Goal: Task Accomplishment & Management: Use online tool/utility

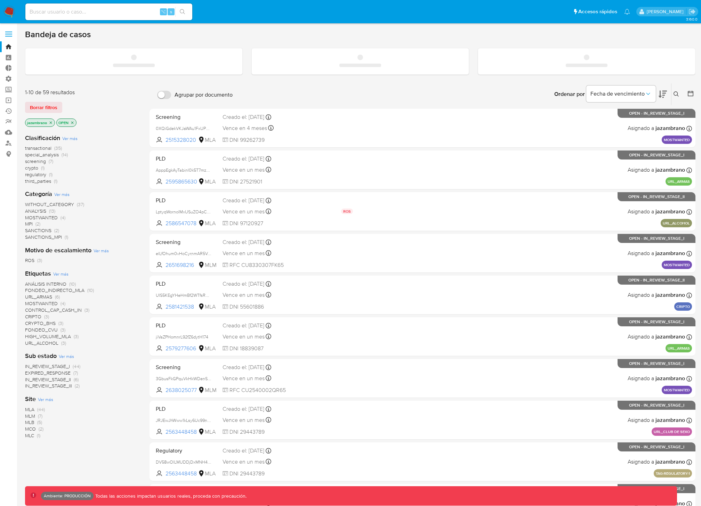
click at [7, 30] on label at bounding box center [8, 34] width 17 height 15
click at [0, 0] on input "checkbox" at bounding box center [0, 0] width 0 height 0
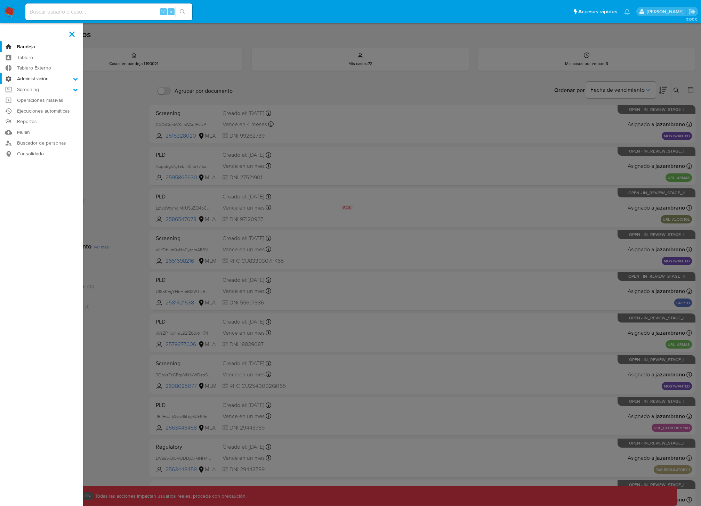
click at [70, 81] on label "Administración" at bounding box center [41, 78] width 83 height 11
click at [0, 0] on input "Administración" at bounding box center [0, 0] width 0 height 0
click at [58, 124] on link "Configuración de Casos" at bounding box center [41, 123] width 83 height 9
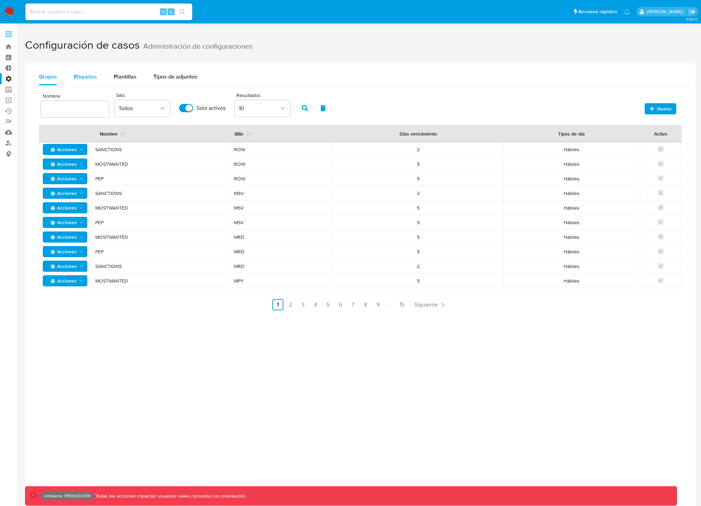
click at [91, 79] on span "Etiquetas" at bounding box center [85, 77] width 23 height 8
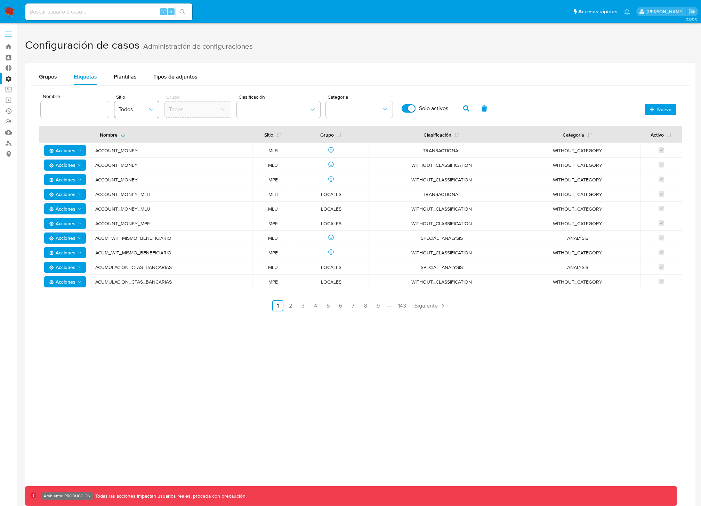
click at [146, 114] on button "Todos" at bounding box center [136, 109] width 44 height 17
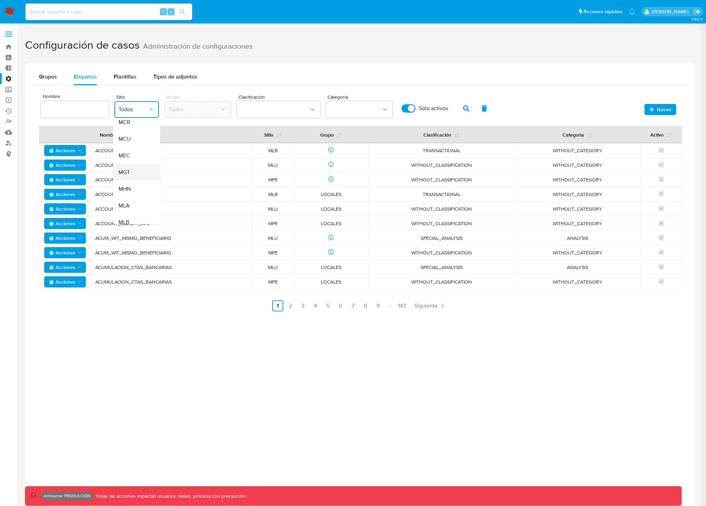
scroll to position [132, 0]
click at [132, 168] on div "MLA" at bounding box center [134, 162] width 32 height 17
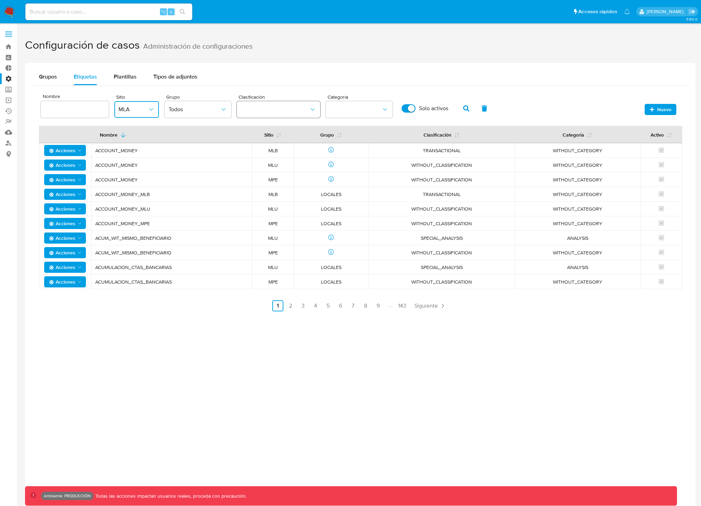
click at [254, 110] on button "classification" at bounding box center [278, 109] width 83 height 17
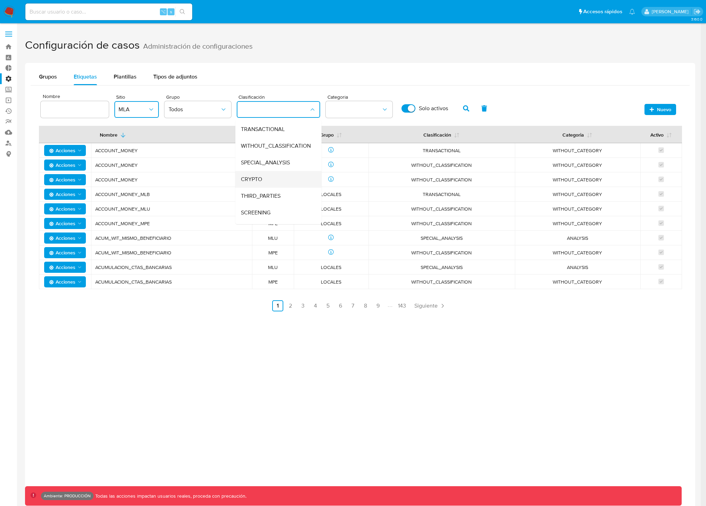
scroll to position [0, 0]
click at [273, 145] on span "TRANSACTIONAL" at bounding box center [263, 144] width 44 height 7
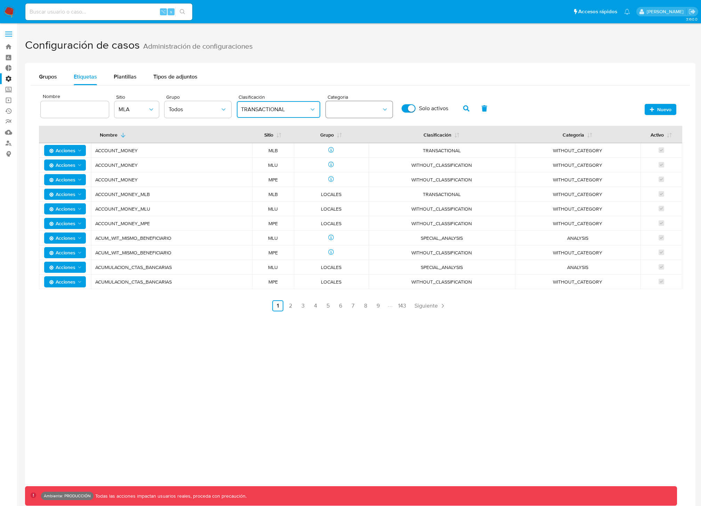
click at [377, 109] on button "category" at bounding box center [359, 109] width 67 height 17
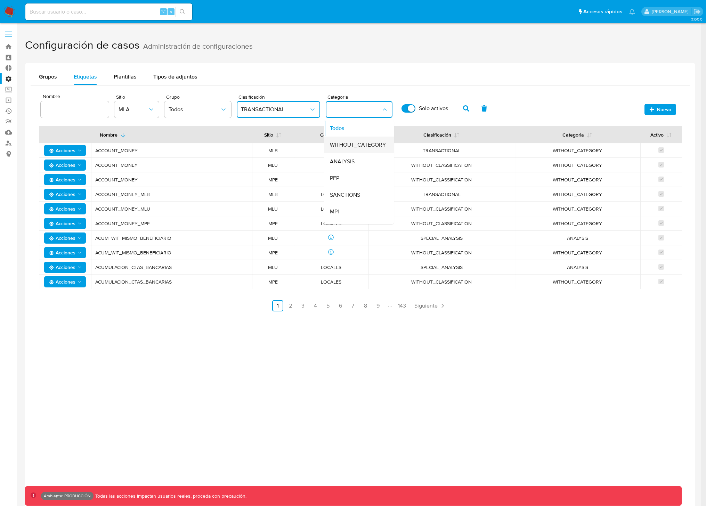
click at [359, 148] on span "WITHOUT_CATEGORY" at bounding box center [358, 144] width 56 height 7
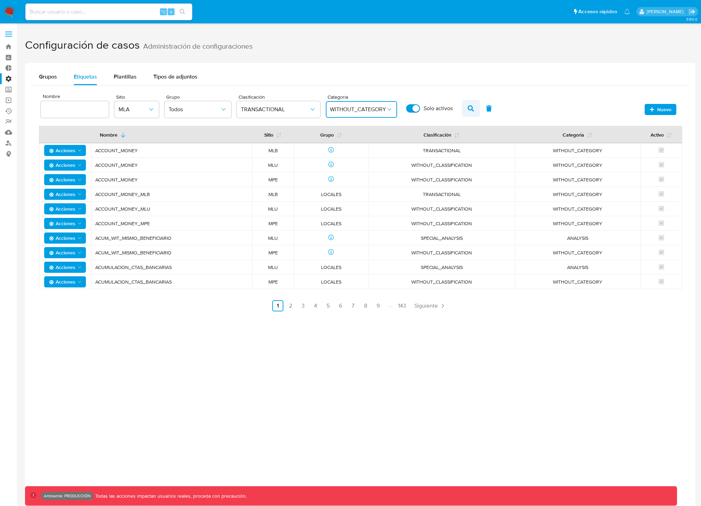
click at [468, 107] on icon "button" at bounding box center [470, 108] width 6 height 6
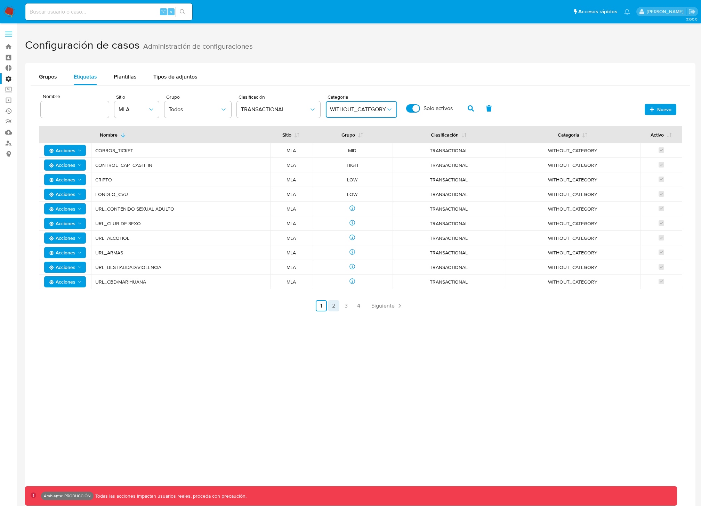
click at [336, 308] on link "2" at bounding box center [333, 305] width 11 height 11
click at [366, 306] on link "3" at bounding box center [364, 305] width 11 height 11
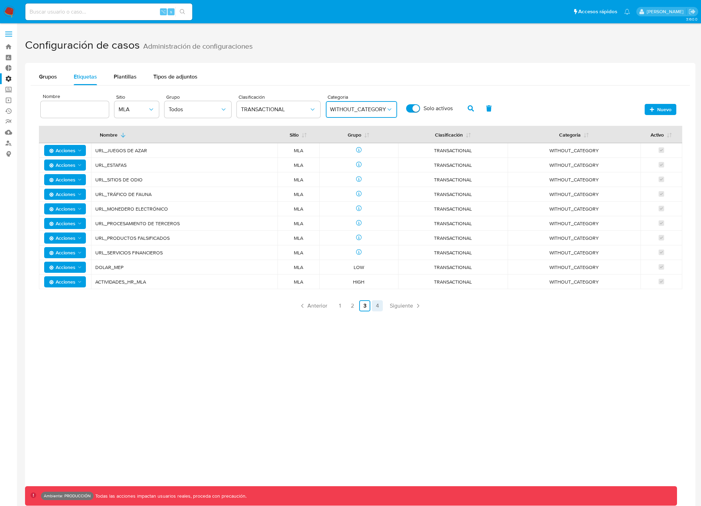
click at [379, 306] on link "4" at bounding box center [376, 305] width 11 height 11
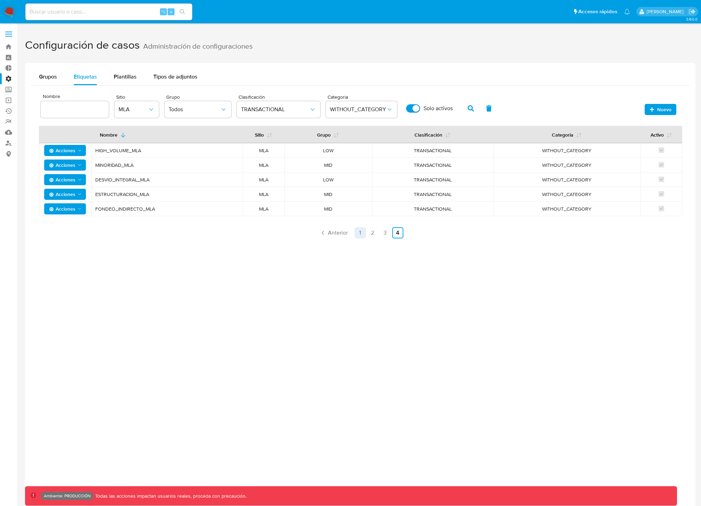
click at [363, 234] on link "1" at bounding box center [359, 232] width 11 height 11
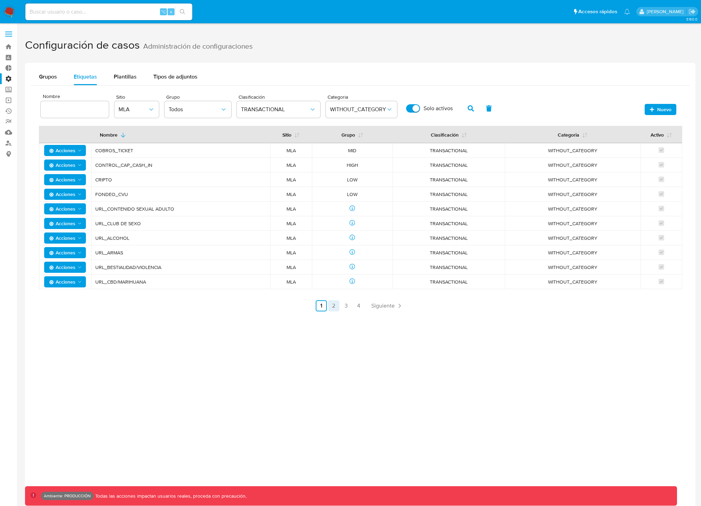
click at [335, 306] on link "2" at bounding box center [333, 305] width 11 height 11
click at [327, 306] on link "1" at bounding box center [321, 305] width 11 height 11
click at [145, 114] on button "MLA" at bounding box center [136, 109] width 44 height 17
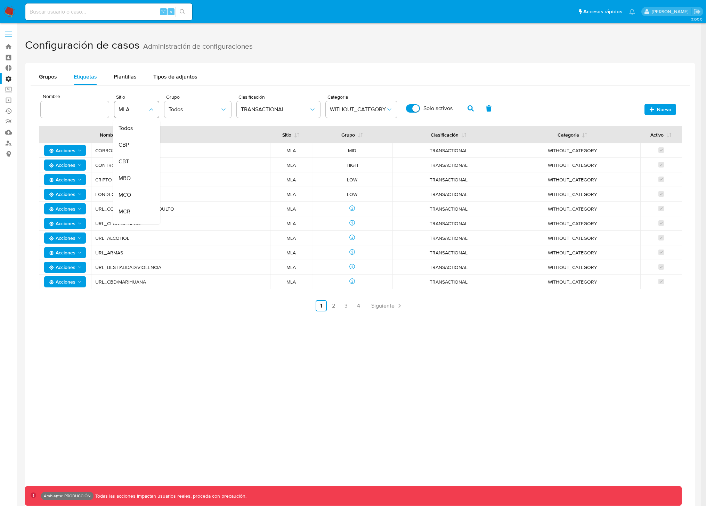
scroll to position [123, 0]
click at [131, 186] on div "MLB" at bounding box center [134, 188] width 32 height 17
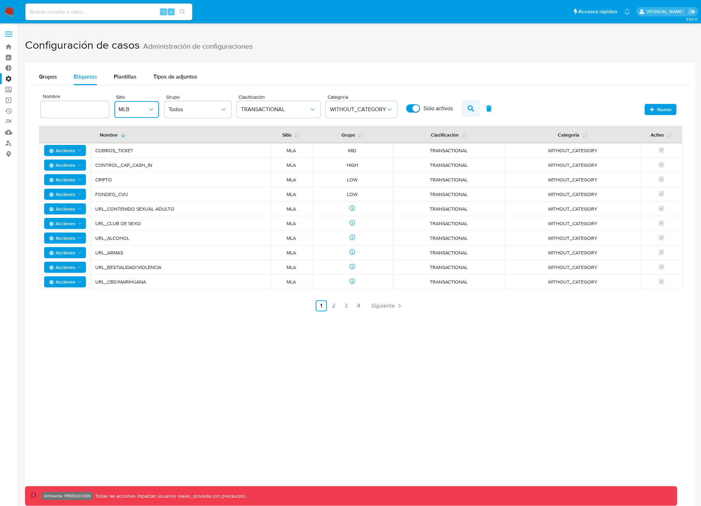
click at [469, 106] on icon "button" at bounding box center [470, 108] width 6 height 6
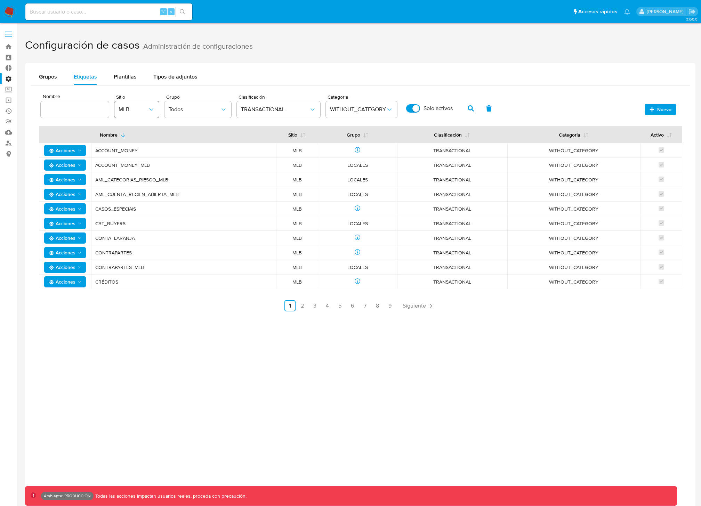
click at [134, 107] on span "MLB" at bounding box center [132, 109] width 29 height 7
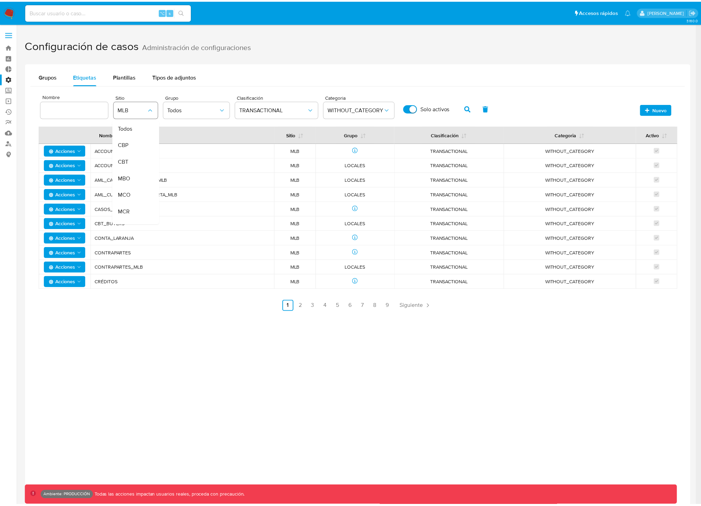
scroll to position [140, 0]
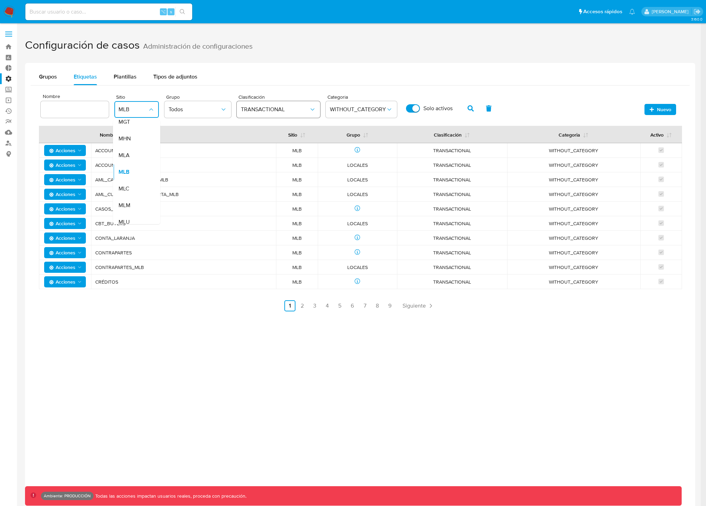
click at [271, 110] on span "TRANSACTIONAL" at bounding box center [275, 109] width 68 height 7
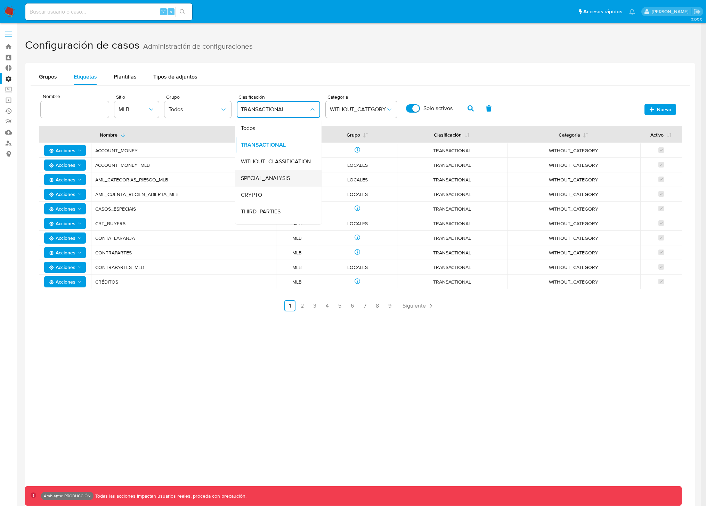
click at [284, 178] on span "SPECIAL_ANALYSIS" at bounding box center [265, 178] width 49 height 7
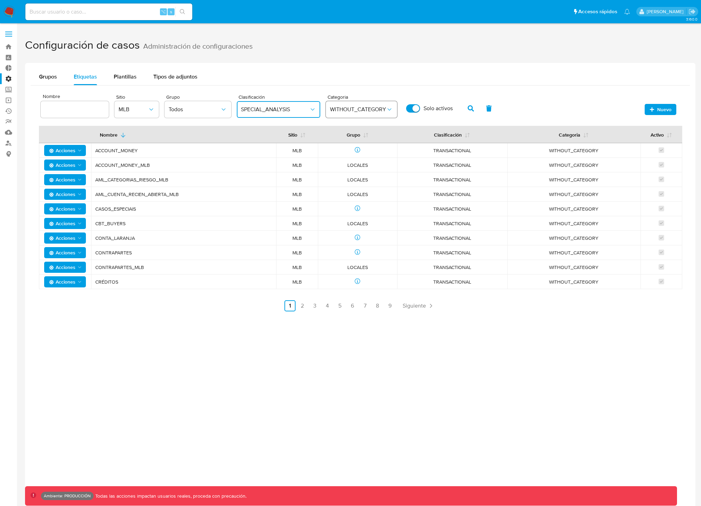
click at [347, 113] on button "WITHOUT_CATEGORY" at bounding box center [361, 109] width 71 height 17
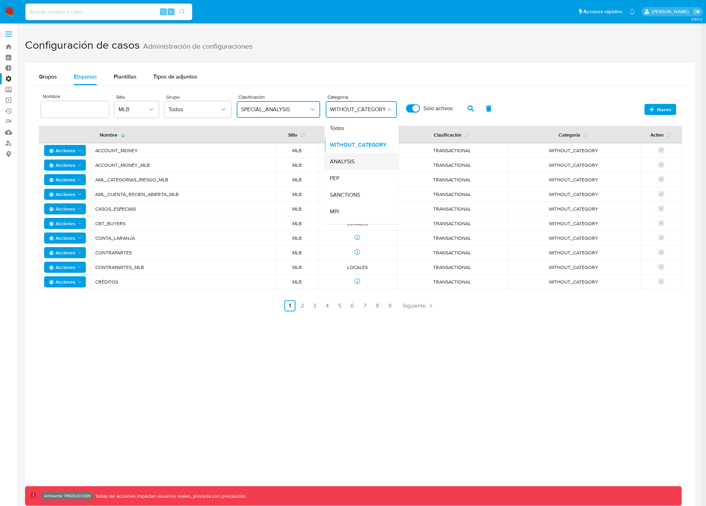
click at [355, 161] on div "ANALYSIS" at bounding box center [359, 161] width 59 height 17
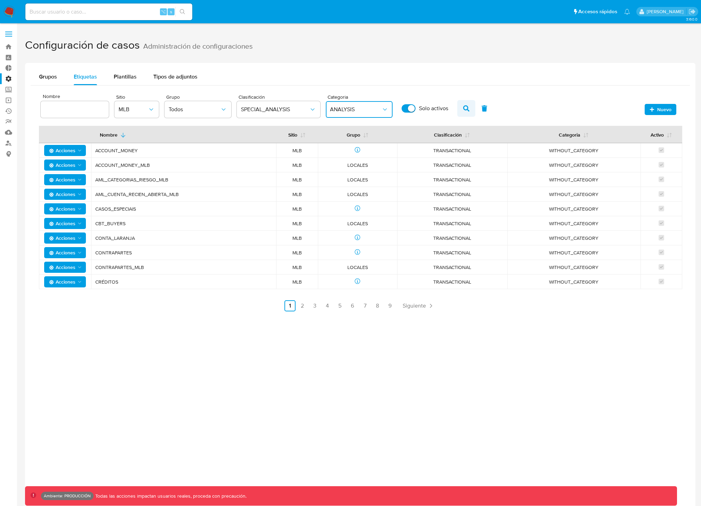
click at [464, 108] on icon "button" at bounding box center [466, 108] width 6 height 6
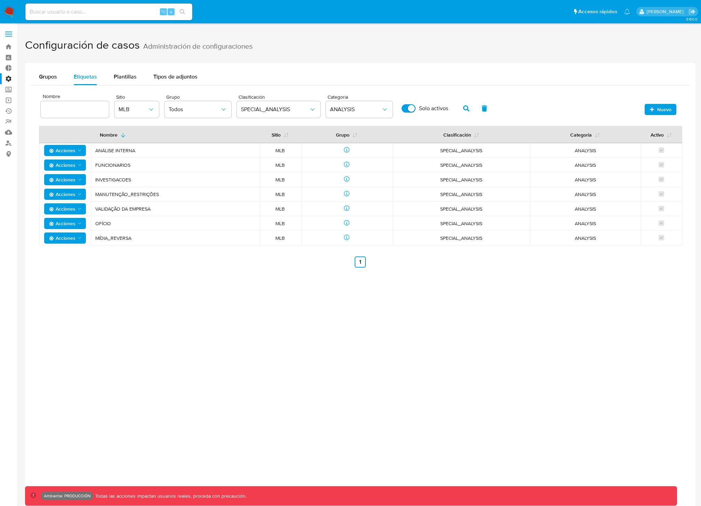
click at [455, 152] on span "SPECIAL_ANALYSIS" at bounding box center [461, 150] width 121 height 6
click at [588, 147] on span "ANALYSIS" at bounding box center [585, 150] width 94 height 6
